Goal: Task Accomplishment & Management: Complete application form

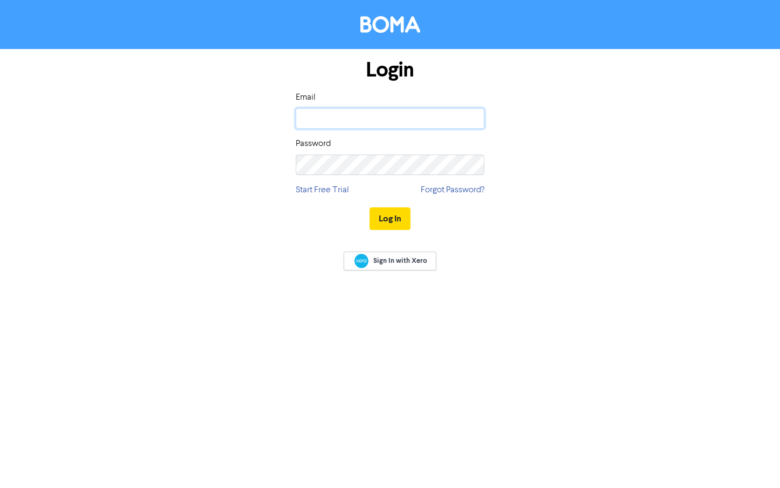
click at [379, 117] on input "email" at bounding box center [390, 118] width 189 height 20
type input "[PERSON_NAME][EMAIL_ADDRESS][PERSON_NAME][DOMAIN_NAME]"
click at [375, 222] on button "Log In" at bounding box center [390, 218] width 41 height 23
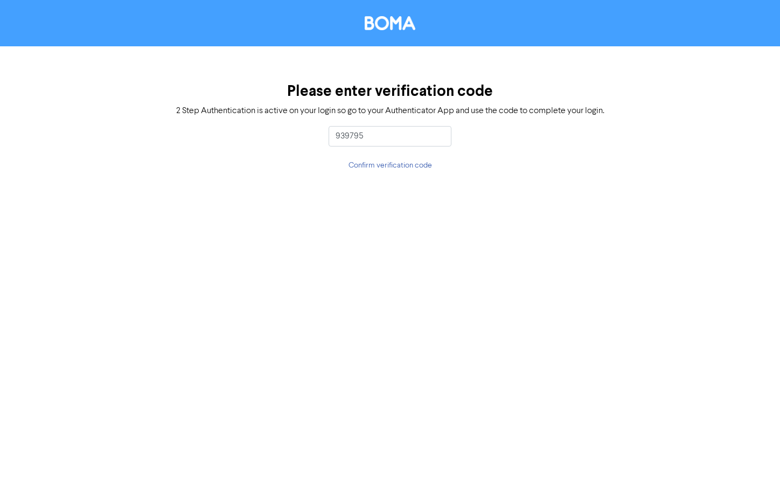
type input "939795"
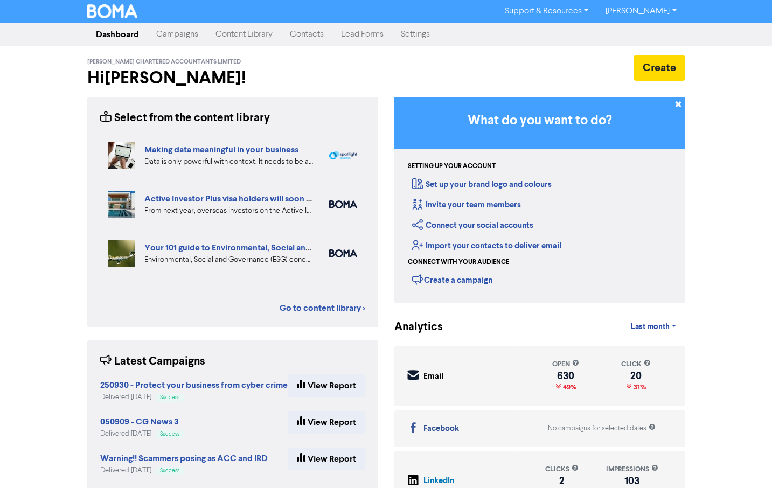
click at [304, 35] on link "Contacts" at bounding box center [306, 35] width 51 height 22
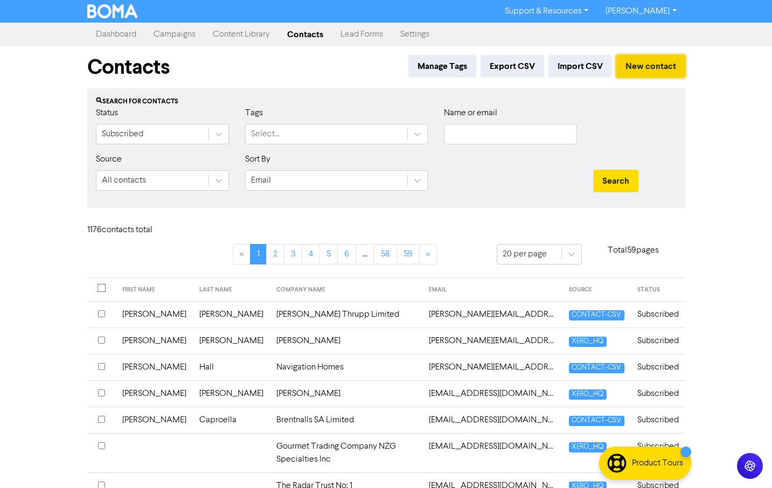
click at [640, 64] on button "New contact" at bounding box center [650, 66] width 69 height 23
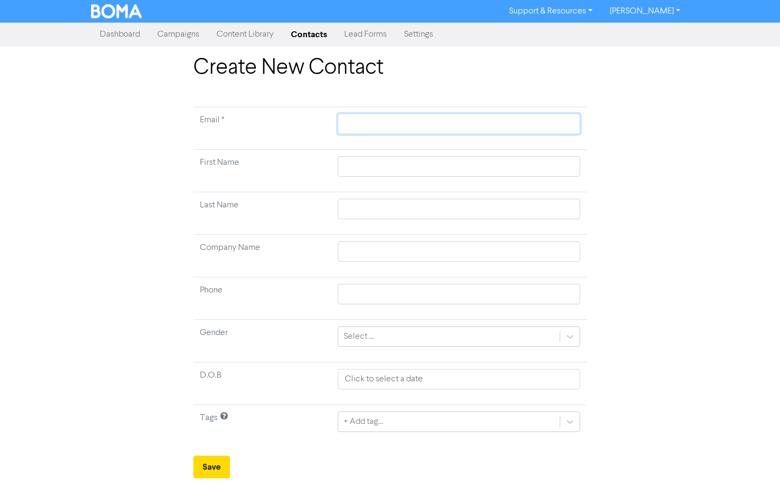
click at [364, 119] on input "text" at bounding box center [459, 124] width 242 height 20
type input "f"
type input "fr"
type input "fra"
type input "[PERSON_NAME]"
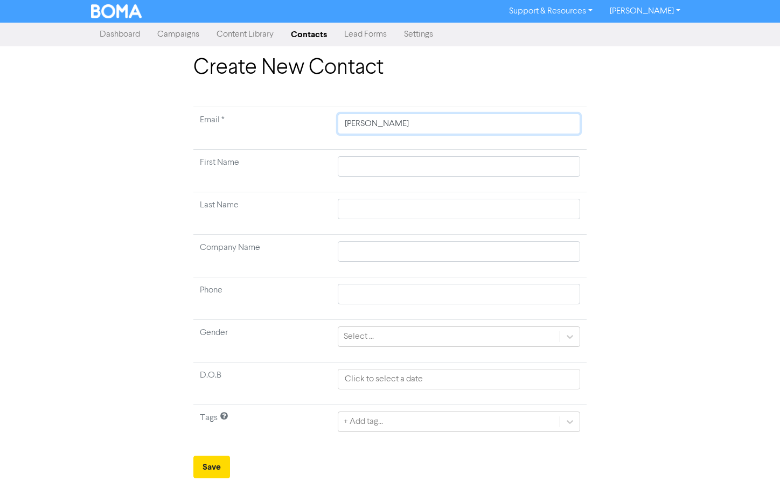
type input "franc"
type input "[PERSON_NAME]"
type input "francisb"
type input "francisb@"
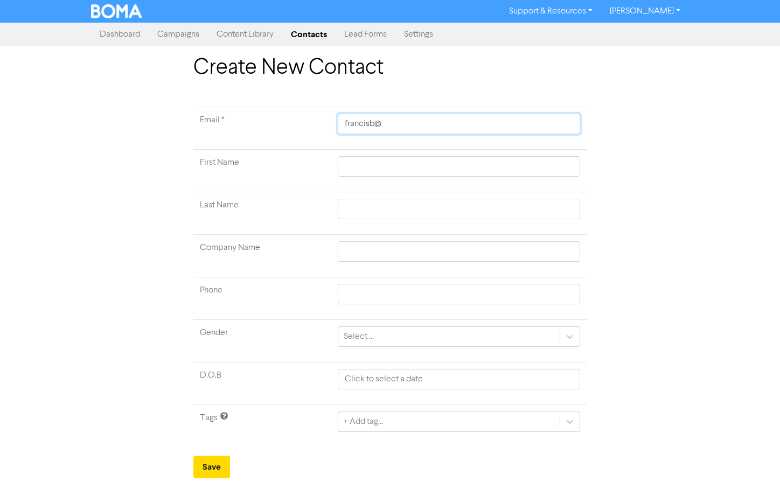
type input "francisb@c"
type input "francisb@ca"
type input "francisb@car"
type input "francisb@[PERSON_NAME]"
type input "francisb@carlt"
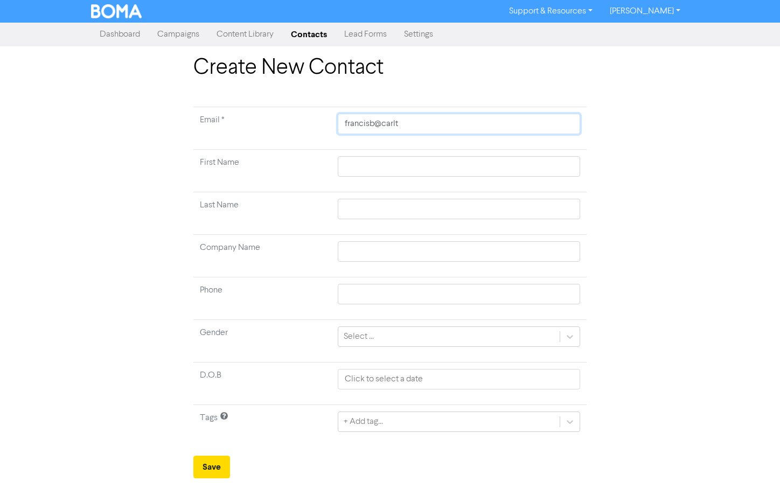
type input "francisb@carlto"
type input "francisb@carlton"
type input "francisb@carltonp"
type input "francisb@carltonpa"
type input "francisb@carltonpar"
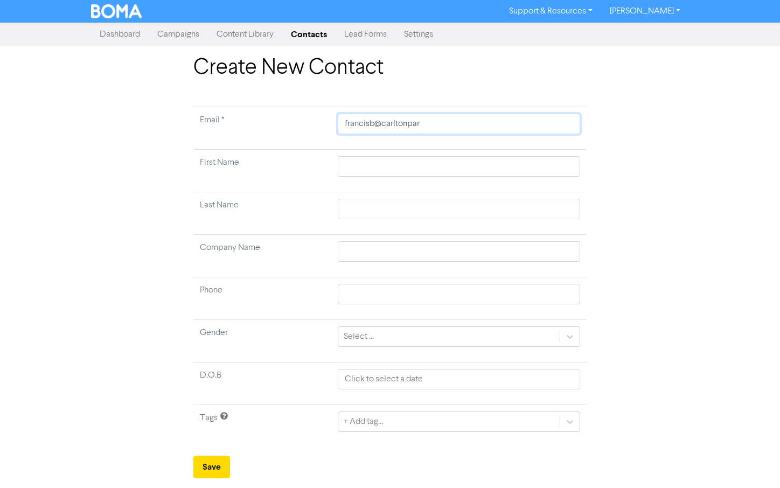
type input "francisb@carltonpart"
type input "francisb@carltonparty"
type input "francisb@carltonpartyh"
type input "francisb@carltonpartyhi"
type input "francisb@carltonpartyhir"
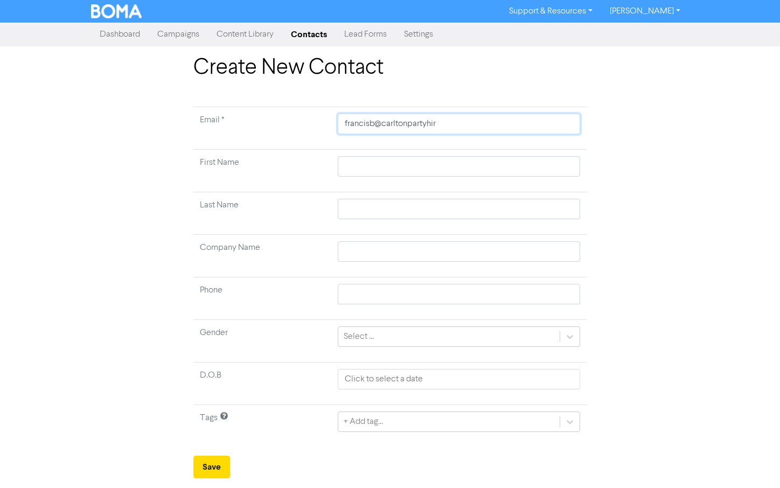
type input "francisb@carltonpartyhire"
type input "francisb@carltonpartyhire."
type input "francisb@carltonpartyhire.c"
type input "[EMAIL_ADDRESS][DOMAIN_NAME]"
type input "[EMAIL_ADDRESS][DOMAIN_NAME]."
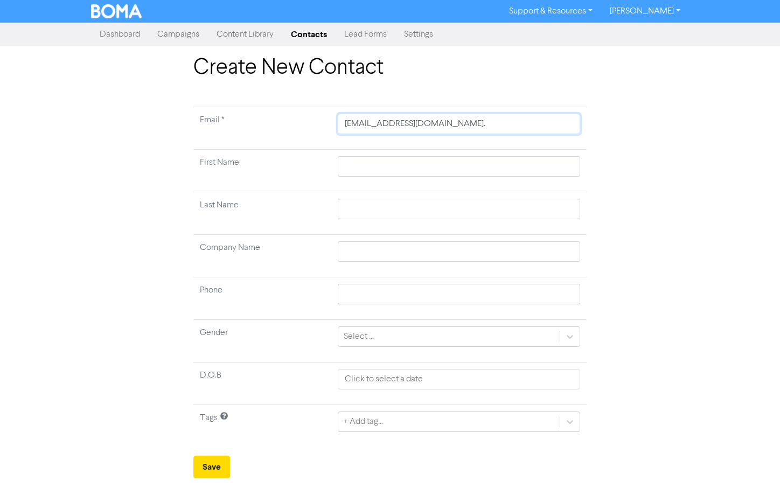
type input "francisb@carltonpartyhire.co.n"
type input "[EMAIL_ADDRESS][DOMAIN_NAME]"
type input "F"
type input "Fr"
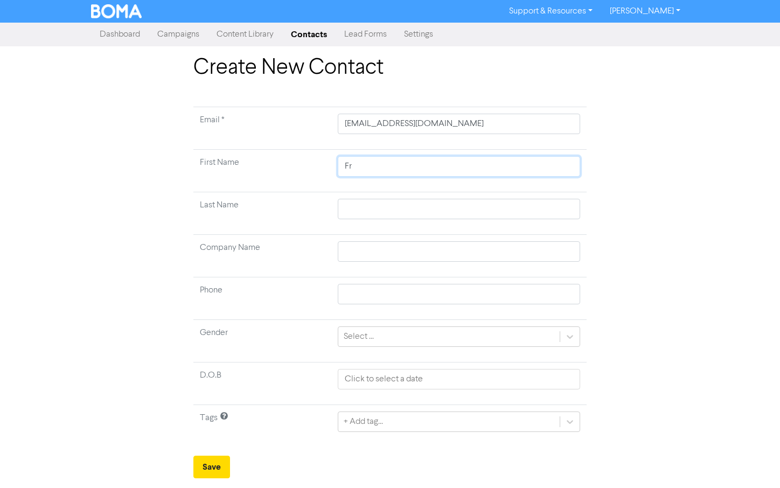
type input "Fra"
type input "[PERSON_NAME]"
type input "Franc"
type input "[PERSON_NAME]"
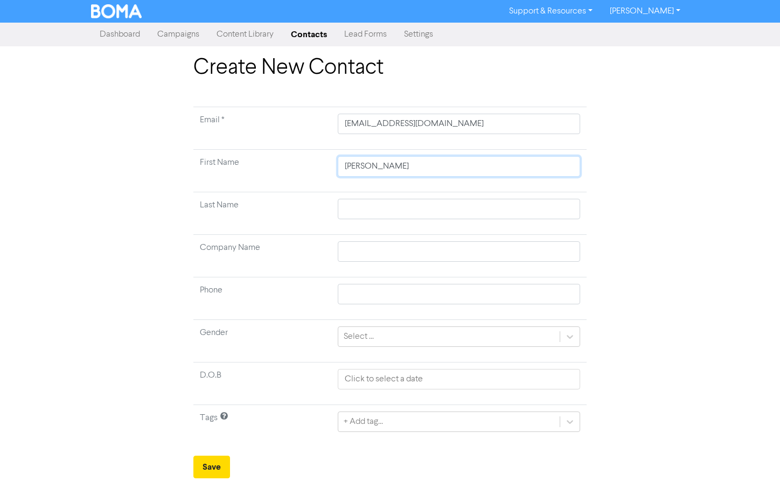
type input "[PERSON_NAME]"
type input "B"
type input "Be"
type input "Bet"
type input "[PERSON_NAME]"
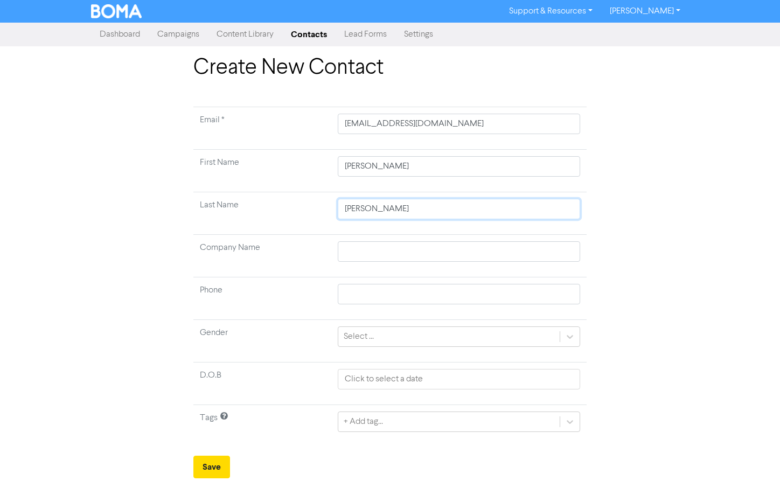
type input "Betha"
type input "Betham"
type input "B"
type input "Be"
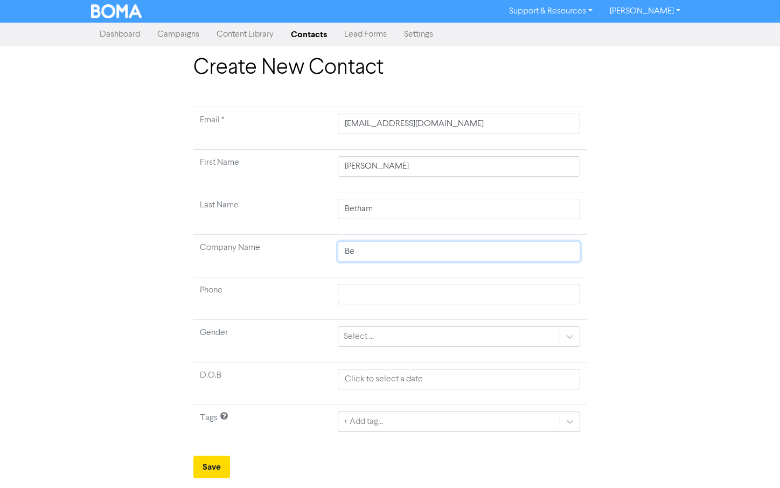
type input "Bet"
type input "[PERSON_NAME]"
type input "Betha"
type input "Betham"
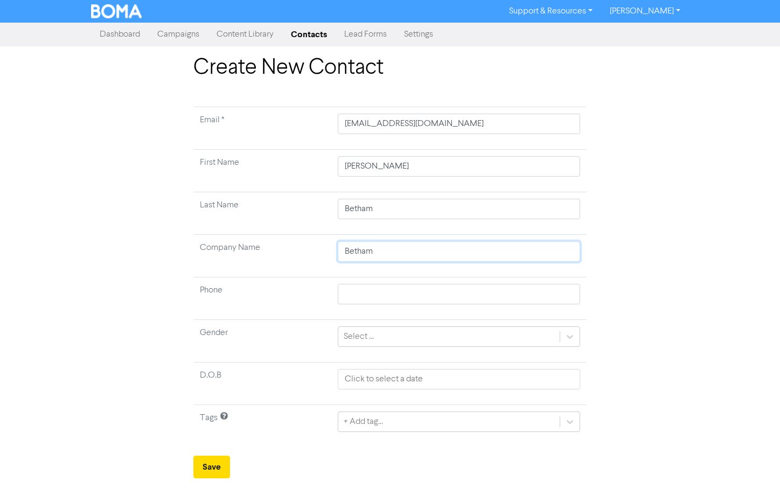
type input "Betham 5"
type input "Betham 5 L"
type input "Betham 5 Li"
type input "Betham 5 Lim"
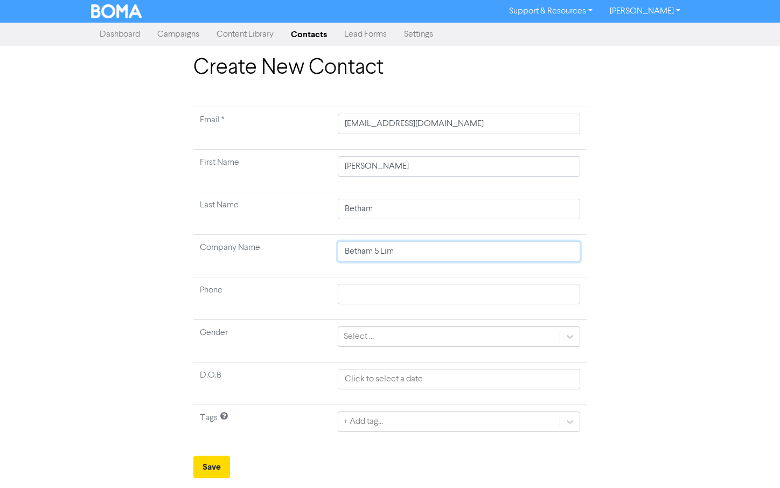
type input "Betham 5 Limi"
type input "Betham 5 Limit"
type input "Betham 5 Limite"
type input "Betham 5 Limited"
click at [203, 468] on button "Save" at bounding box center [211, 467] width 37 height 23
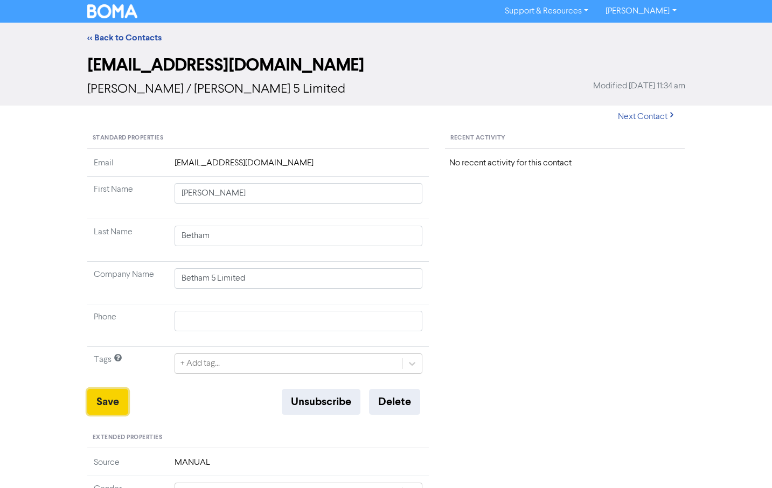
click at [107, 403] on button "Save" at bounding box center [107, 402] width 41 height 26
click at [101, 39] on link "<< Back to Contacts" at bounding box center [124, 37] width 74 height 11
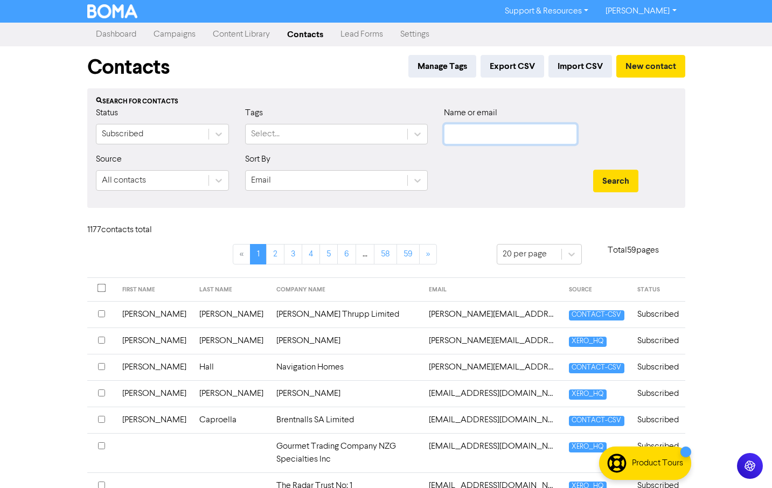
click at [519, 133] on input "text" at bounding box center [510, 134] width 133 height 20
click at [593, 170] on button "Search" at bounding box center [615, 181] width 45 height 23
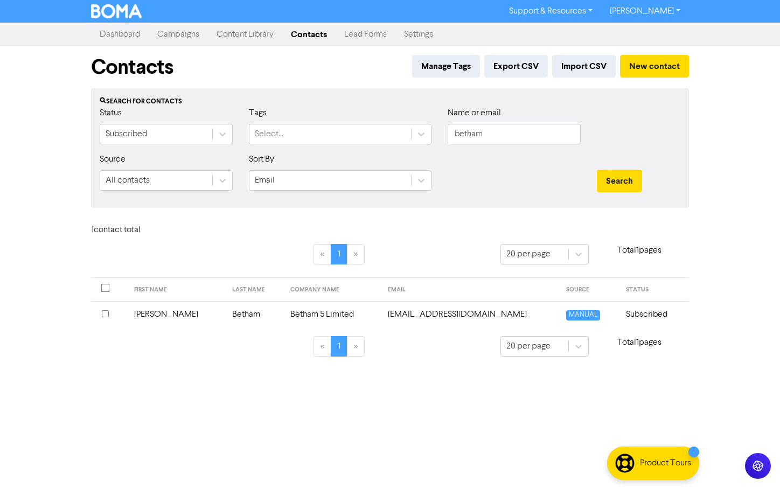
click at [731, 124] on div "Support & Resources Video Tutorials FAQ & Guides Marketing Education [PERSON_NA…" at bounding box center [390, 244] width 780 height 488
drag, startPoint x: 30, startPoint y: 66, endPoint x: 30, endPoint y: 60, distance: 6.5
click at [31, 61] on div "Support & Resources Video Tutorials FAQ & Guides Marketing Education [PERSON_NA…" at bounding box center [390, 244] width 780 height 488
